Goal: Transaction & Acquisition: Purchase product/service

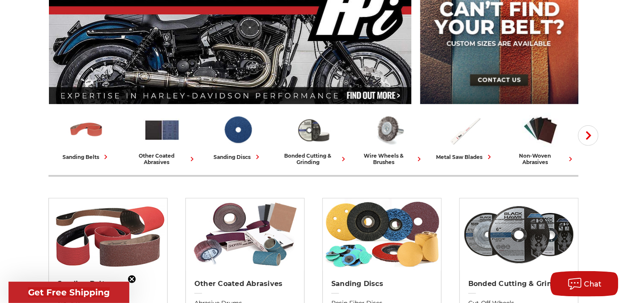
scroll to position [170, 0]
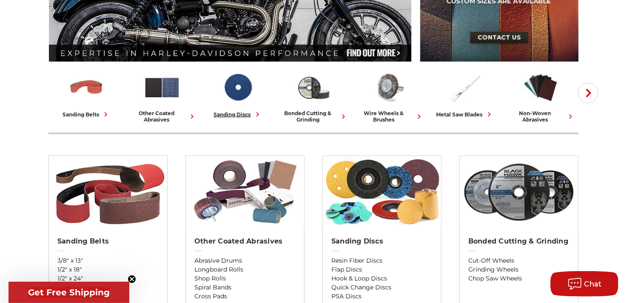
click at [251, 115] on div "sanding discs" at bounding box center [238, 114] width 48 height 9
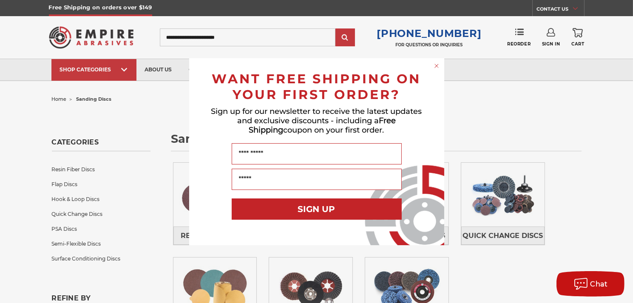
click at [438, 65] on icon "Close dialog" at bounding box center [436, 65] width 3 height 3
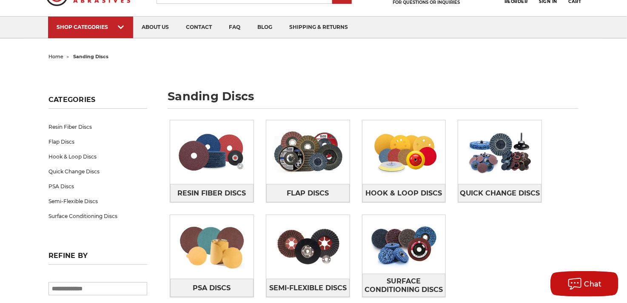
scroll to position [85, 0]
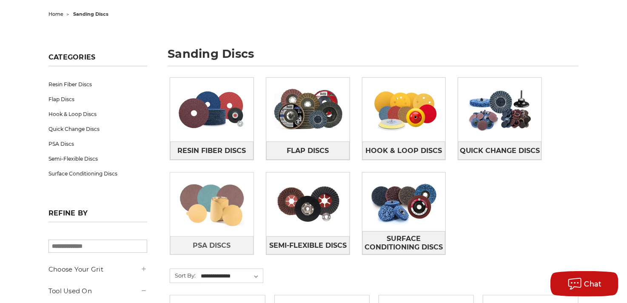
click at [214, 216] on img at bounding box center [211, 204] width 83 height 59
